Goal: Information Seeking & Learning: Find specific fact

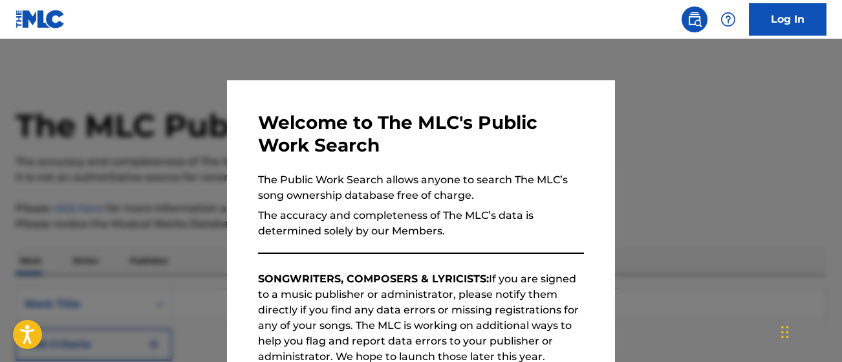
click at [580, 72] on div at bounding box center [421, 220] width 842 height 362
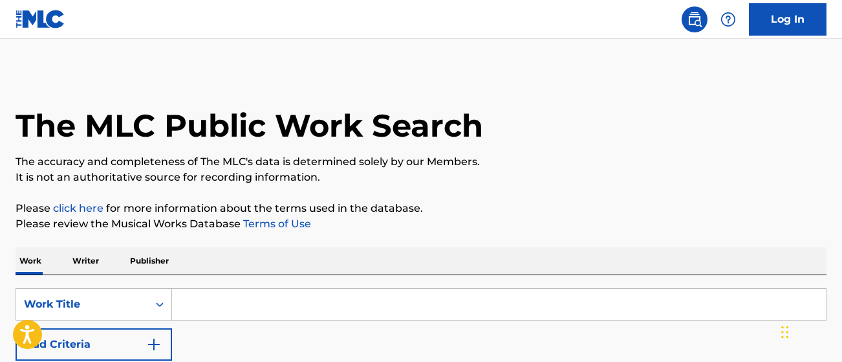
click at [208, 304] on input "Search Form" at bounding box center [499, 304] width 654 height 31
type input "let me be the one"
click at [258, 336] on strong "one" at bounding box center [267, 333] width 20 height 12
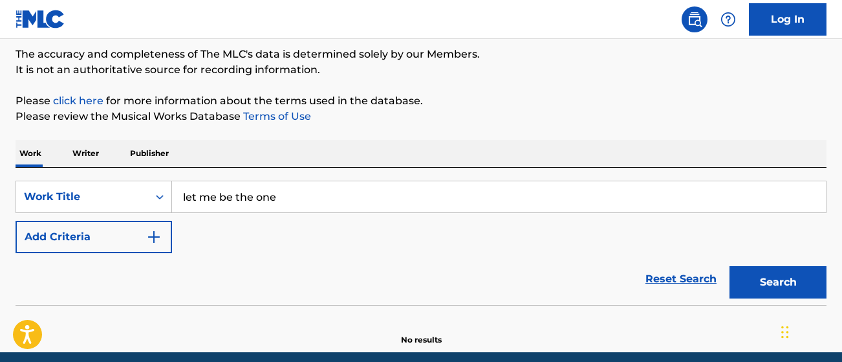
scroll to position [118, 0]
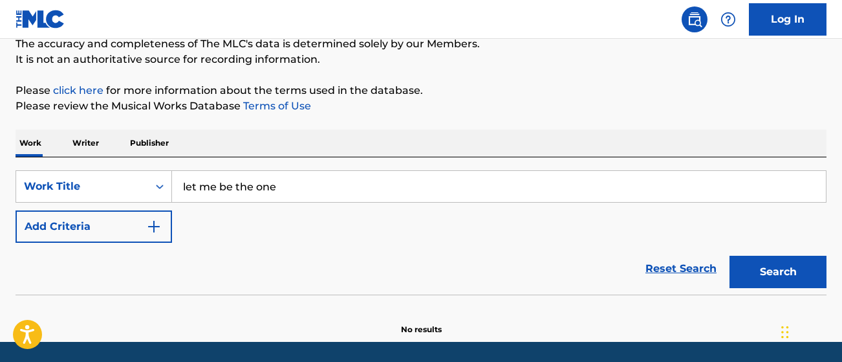
click at [157, 226] on img "Search Form" at bounding box center [154, 227] width 16 height 16
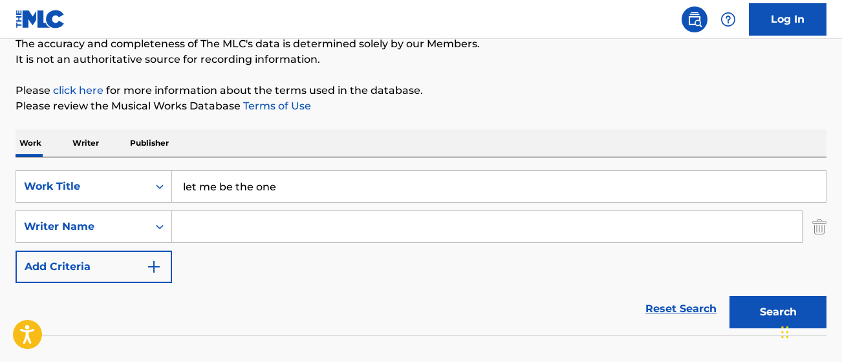
click at [199, 226] on input "Search Form" at bounding box center [487, 226] width 630 height 31
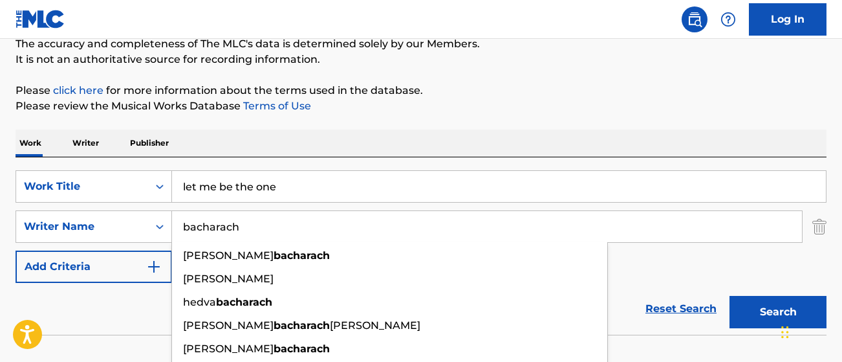
type input "bacharach"
click at [730, 296] on button "Search" at bounding box center [778, 312] width 97 height 32
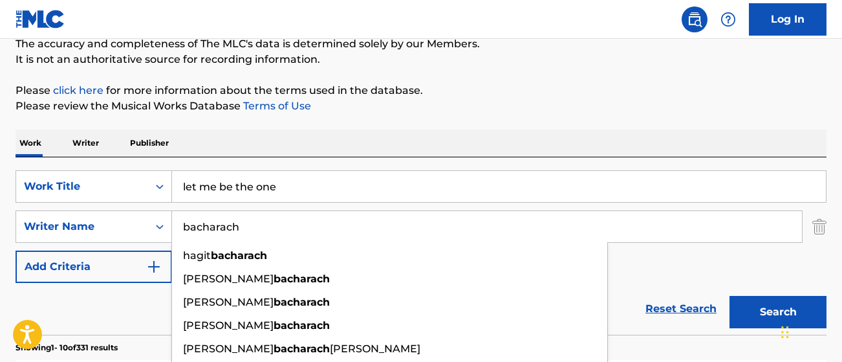
click at [485, 112] on p "Please review the Musical Works Database Terms of Use" at bounding box center [421, 106] width 811 height 16
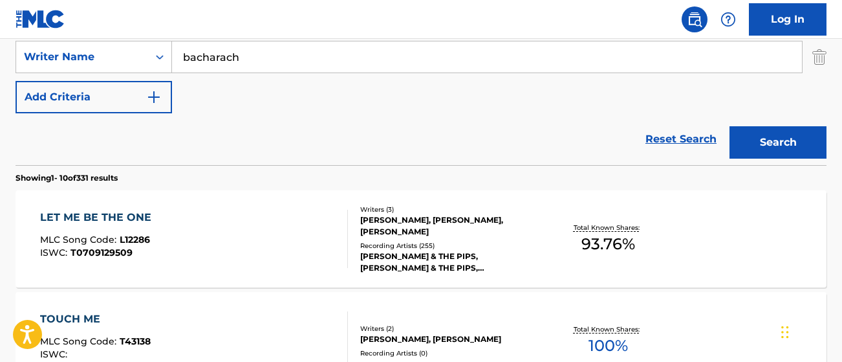
scroll to position [288, 0]
click at [128, 221] on div "LET ME BE THE ONE" at bounding box center [99, 217] width 118 height 16
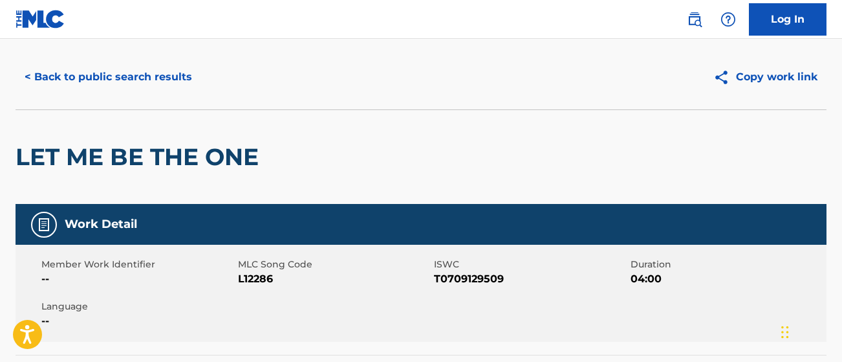
scroll to position [34, 0]
